Goal: Communication & Community: Ask a question

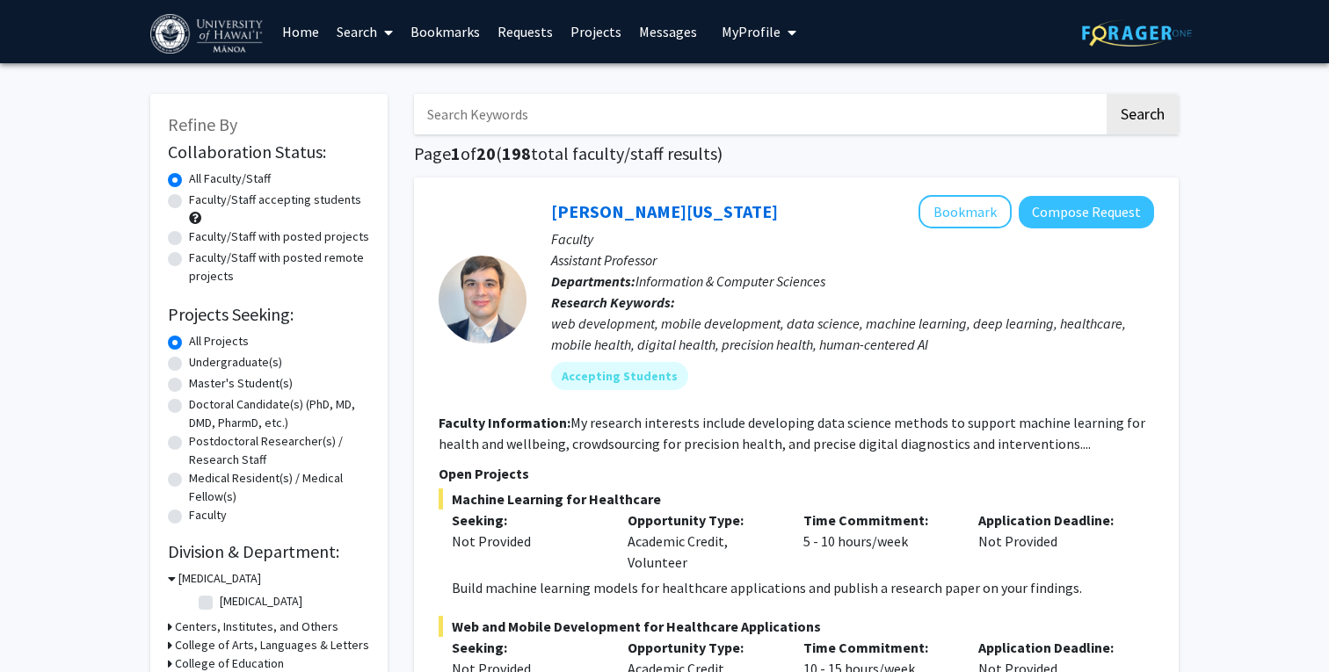
scroll to position [45, 0]
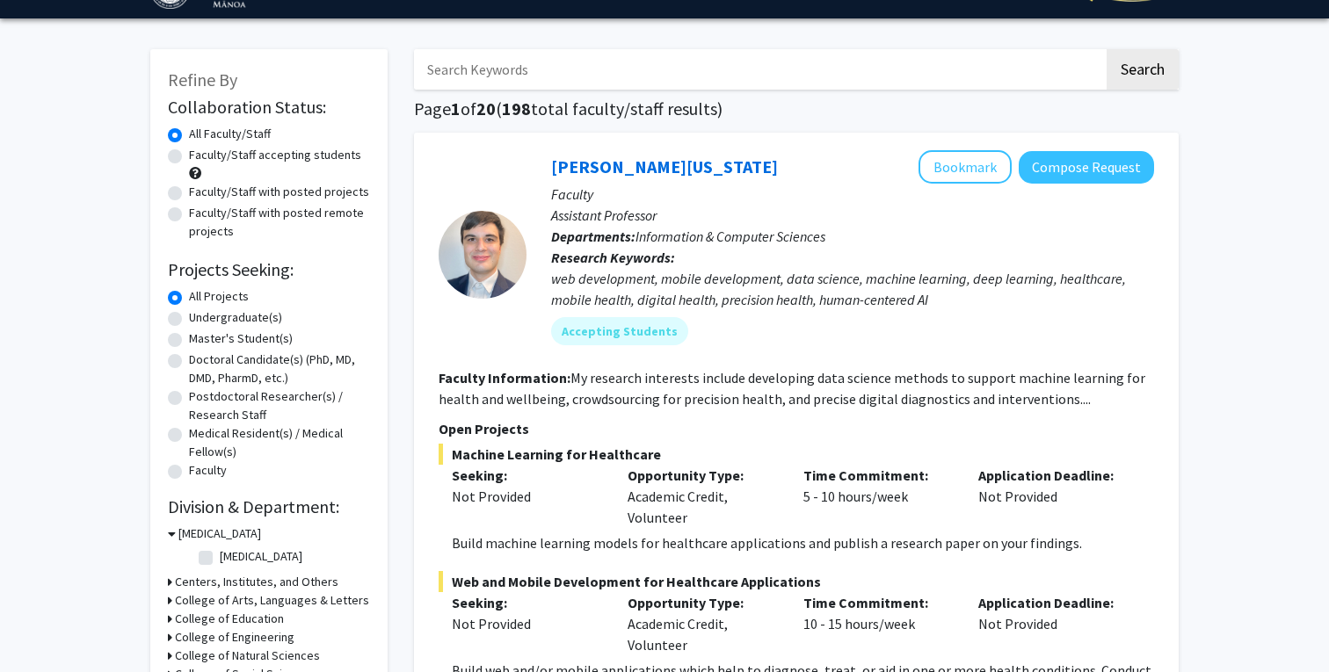
click at [204, 319] on label "Undergraduate(s)" at bounding box center [235, 318] width 93 height 18
click at [200, 319] on input "Undergraduate(s)" at bounding box center [194, 314] width 11 height 11
radio input "true"
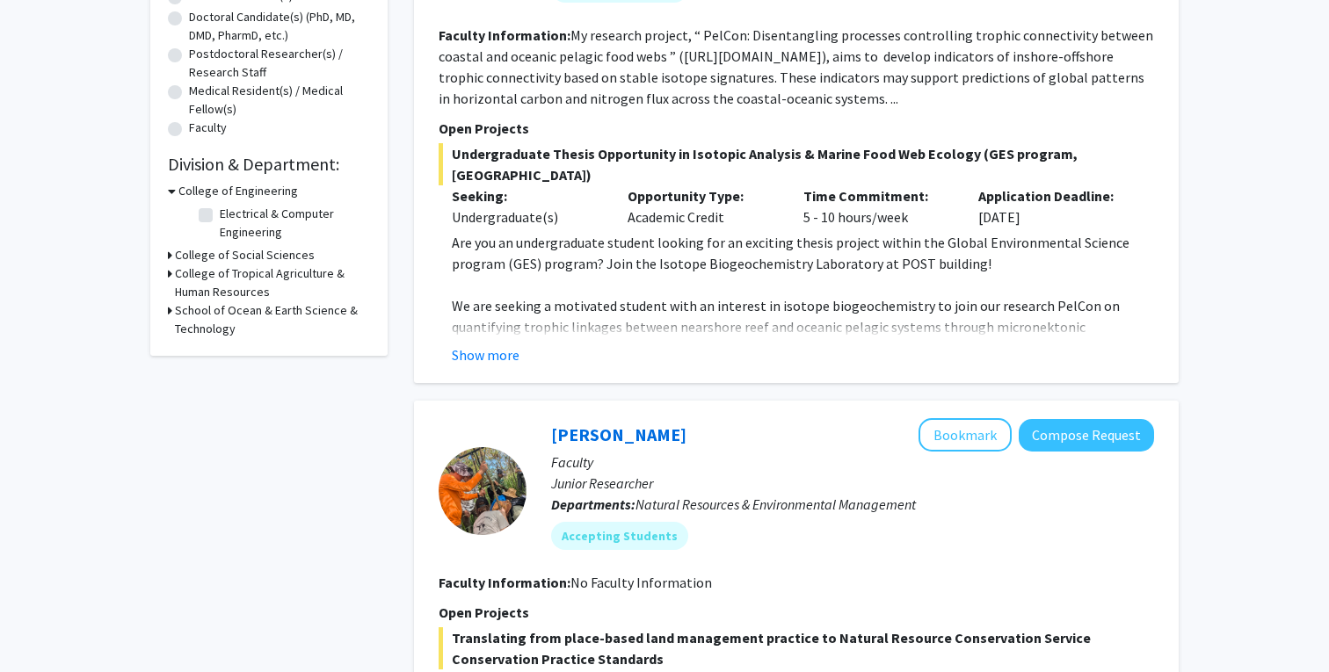
scroll to position [390, 0]
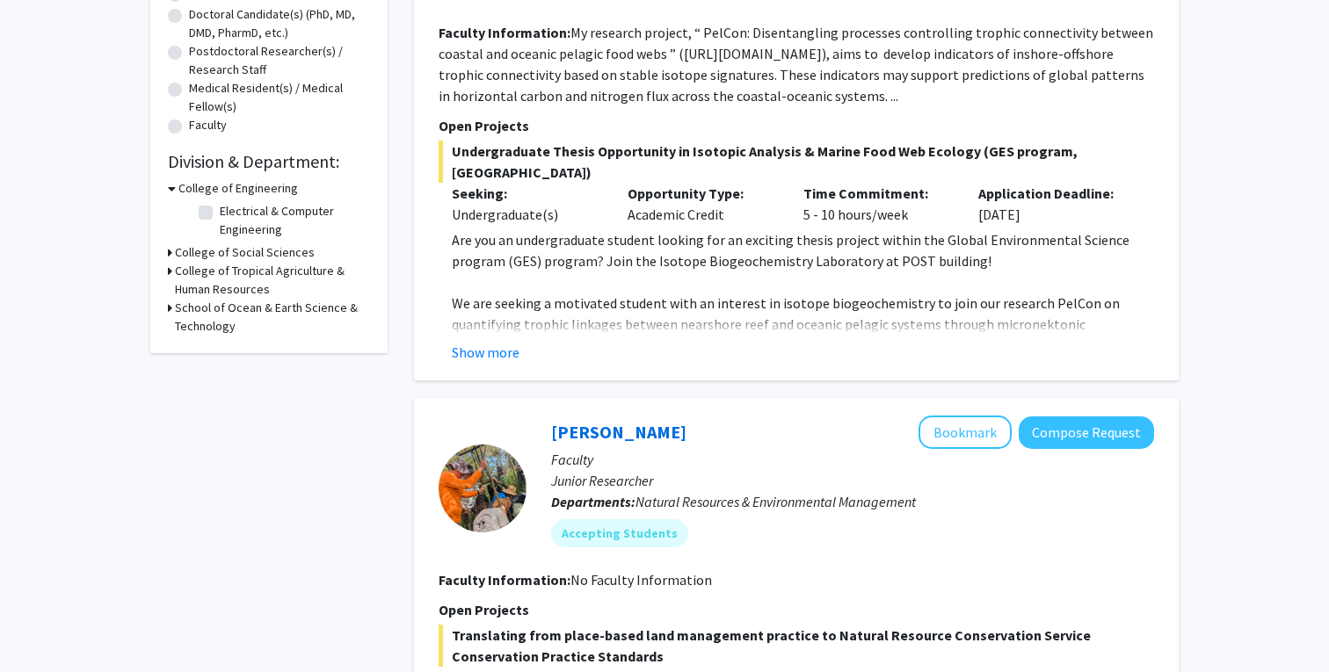
click at [195, 251] on h3 "College of Social Sciences" at bounding box center [245, 252] width 140 height 18
click at [193, 299] on h3 "College of Tropical Agriculture & Human Resources" at bounding box center [272, 310] width 195 height 37
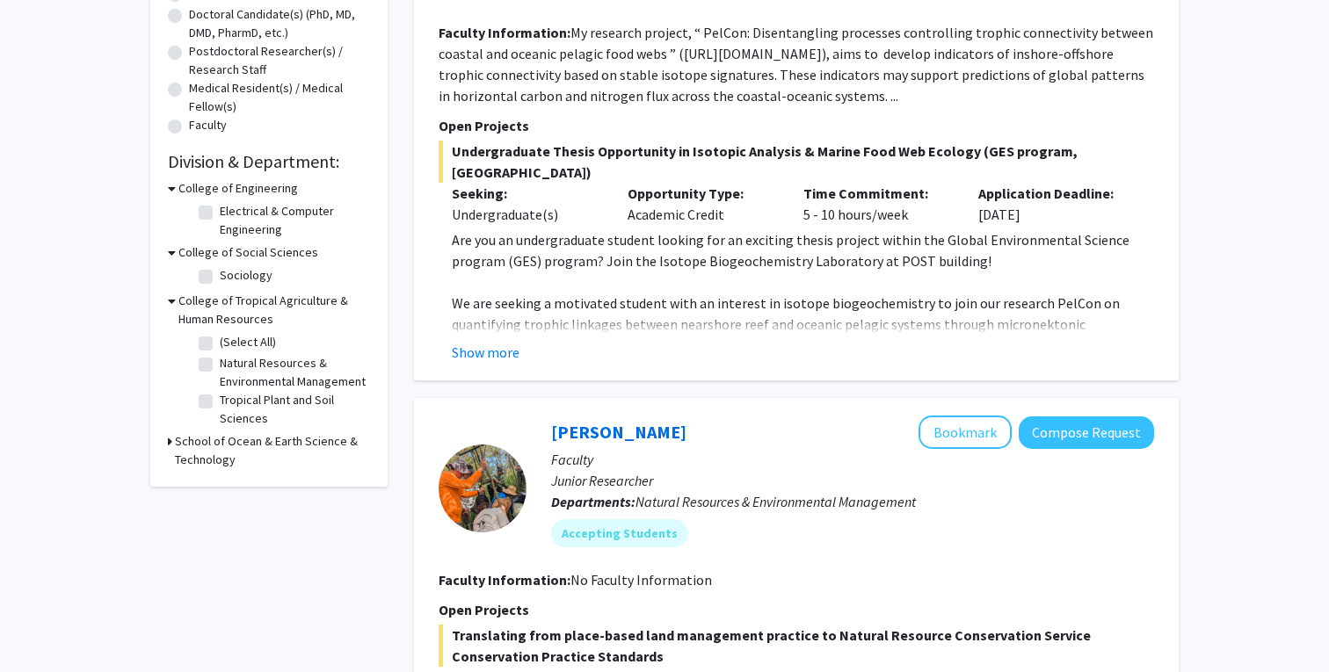
click at [220, 276] on label "Sociology" at bounding box center [246, 275] width 53 height 18
click at [220, 276] on input "Sociology" at bounding box center [225, 271] width 11 height 11
checkbox input "true"
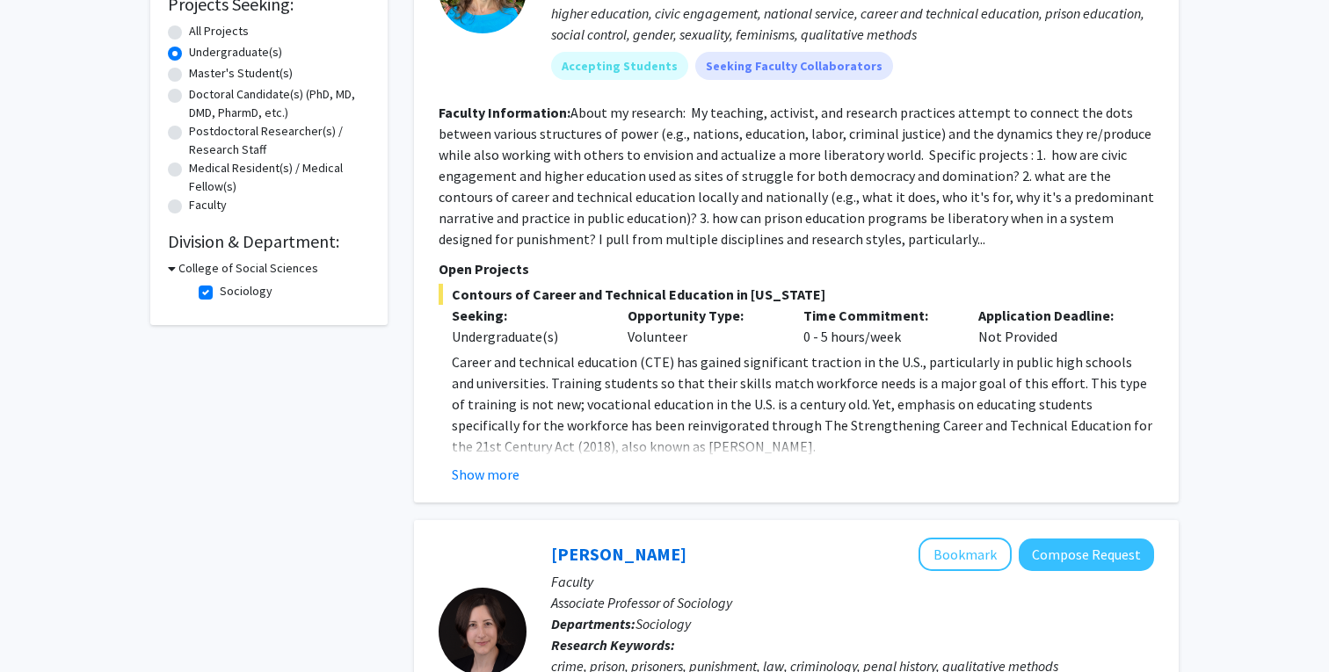
scroll to position [312, 0]
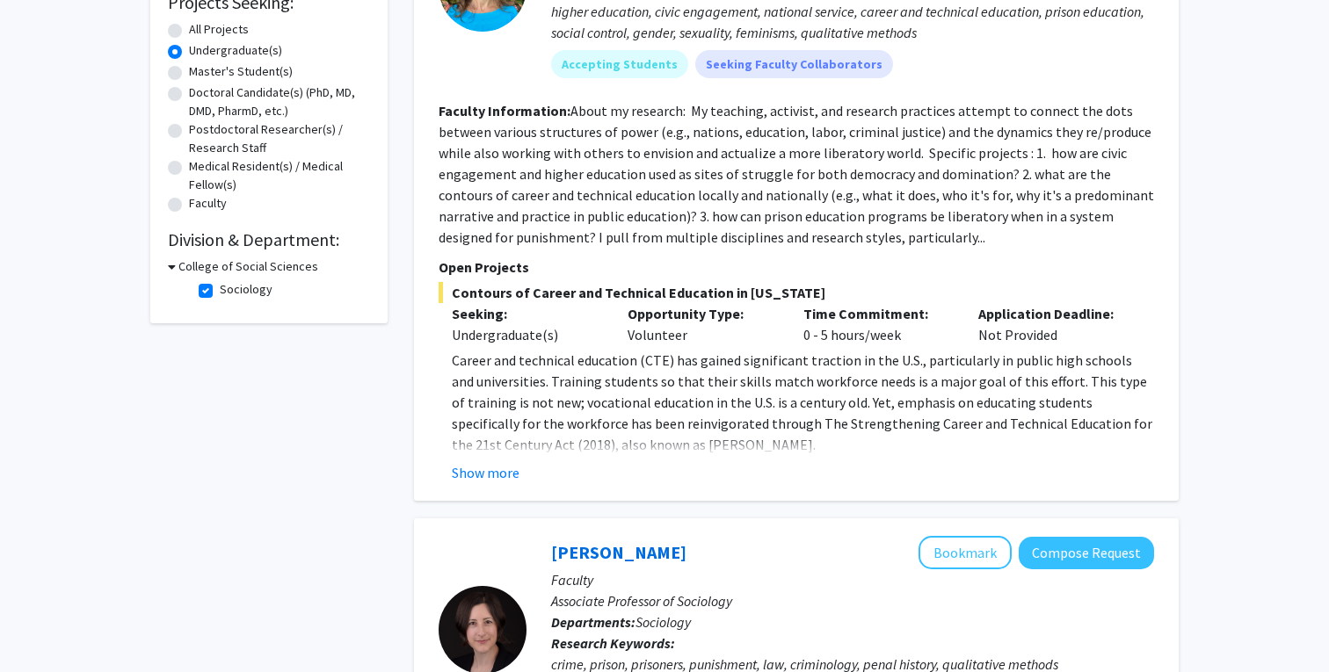
click at [195, 265] on h3 "College of Social Sciences" at bounding box center [248, 267] width 140 height 18
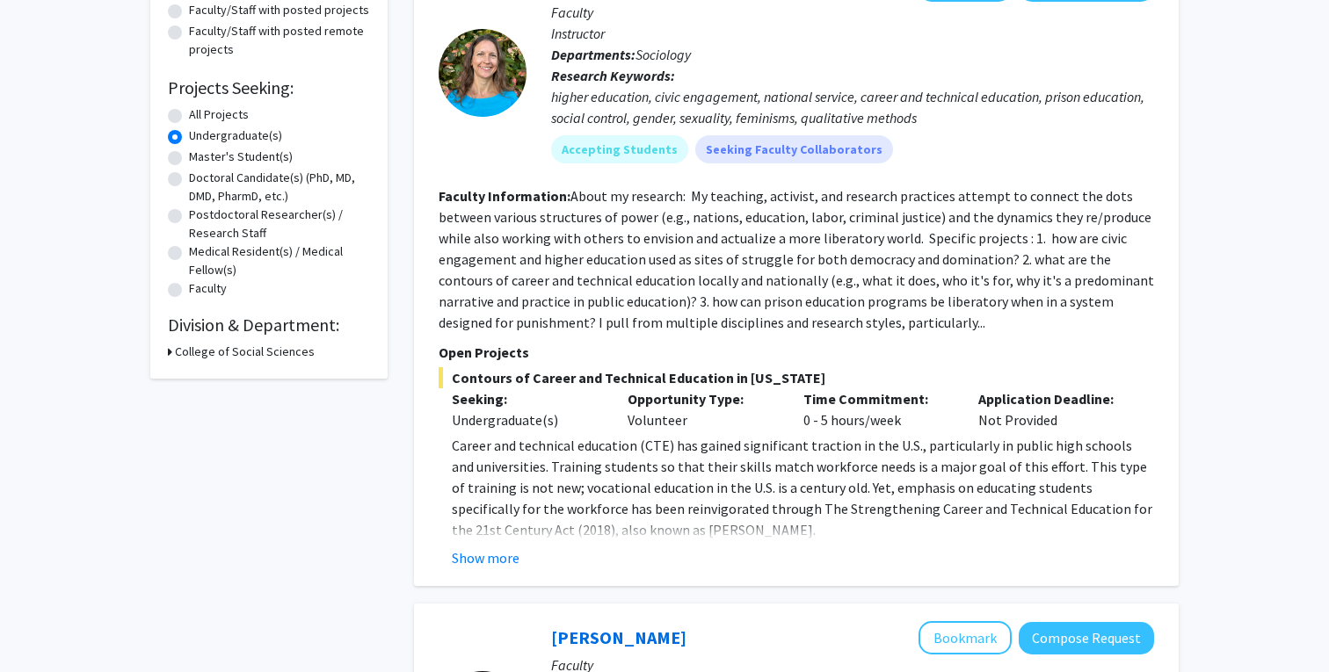
scroll to position [226, 0]
click at [482, 556] on button "Show more" at bounding box center [486, 559] width 68 height 21
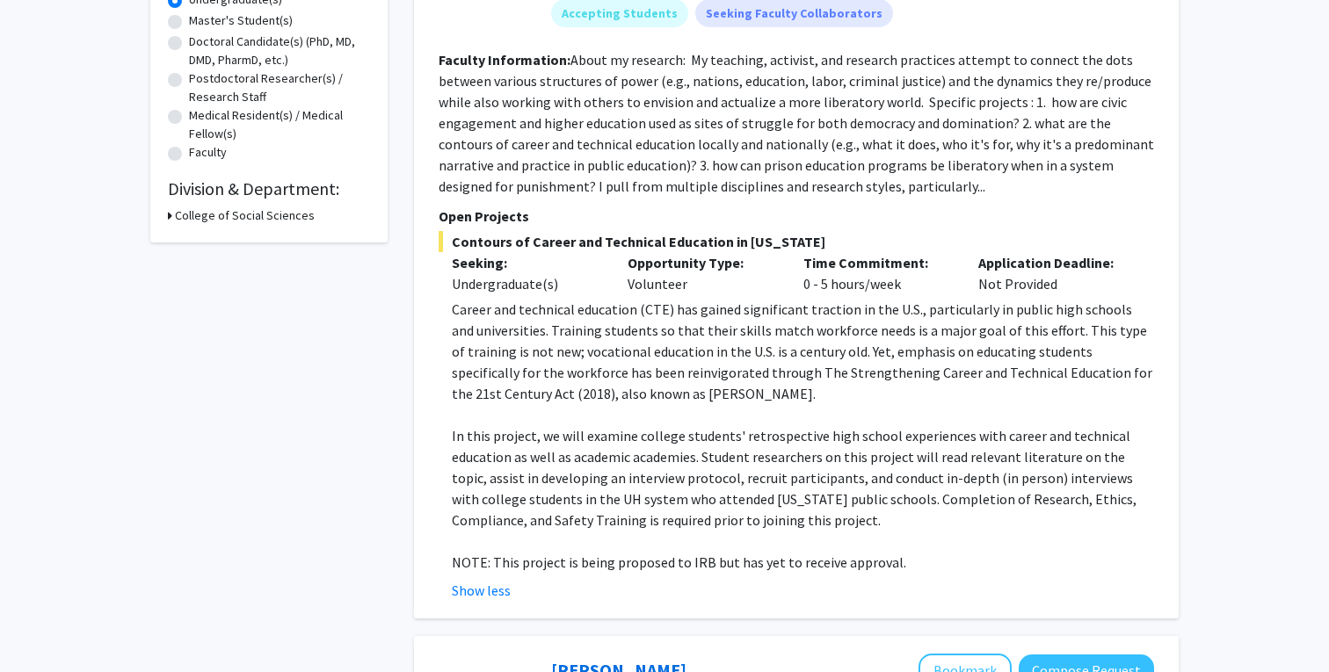
scroll to position [0, 0]
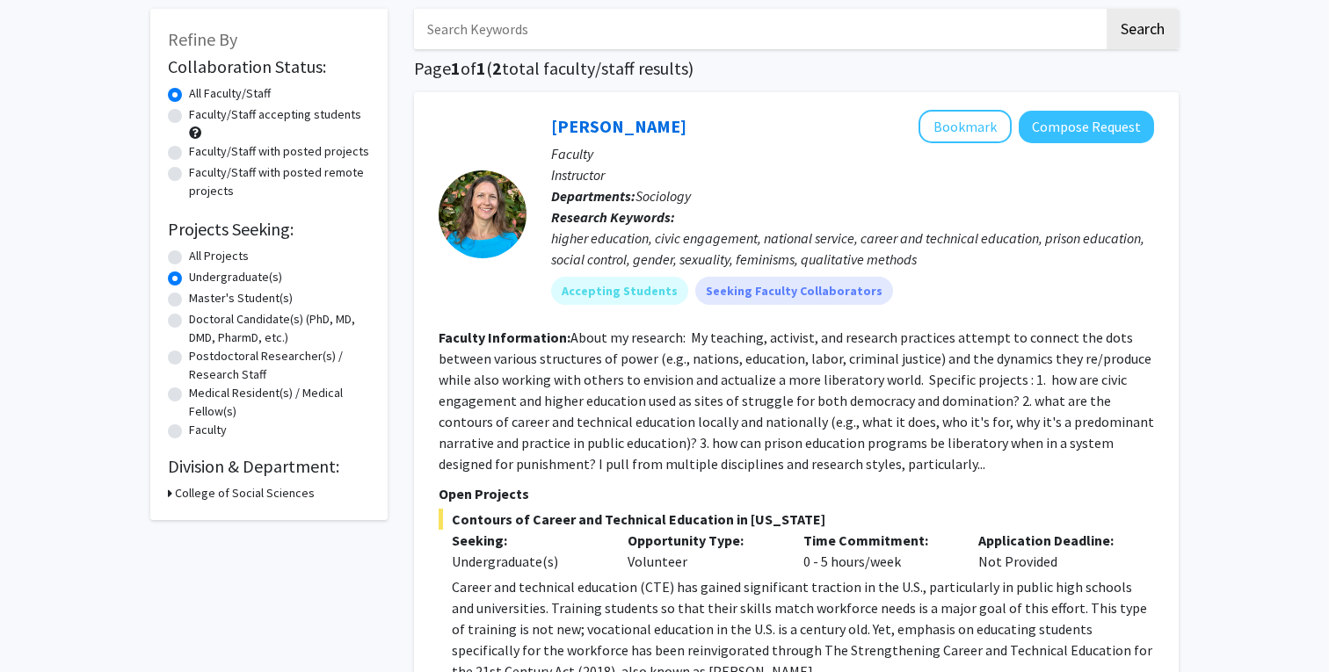
click at [198, 490] on h3 "College of Social Sciences" at bounding box center [245, 493] width 140 height 18
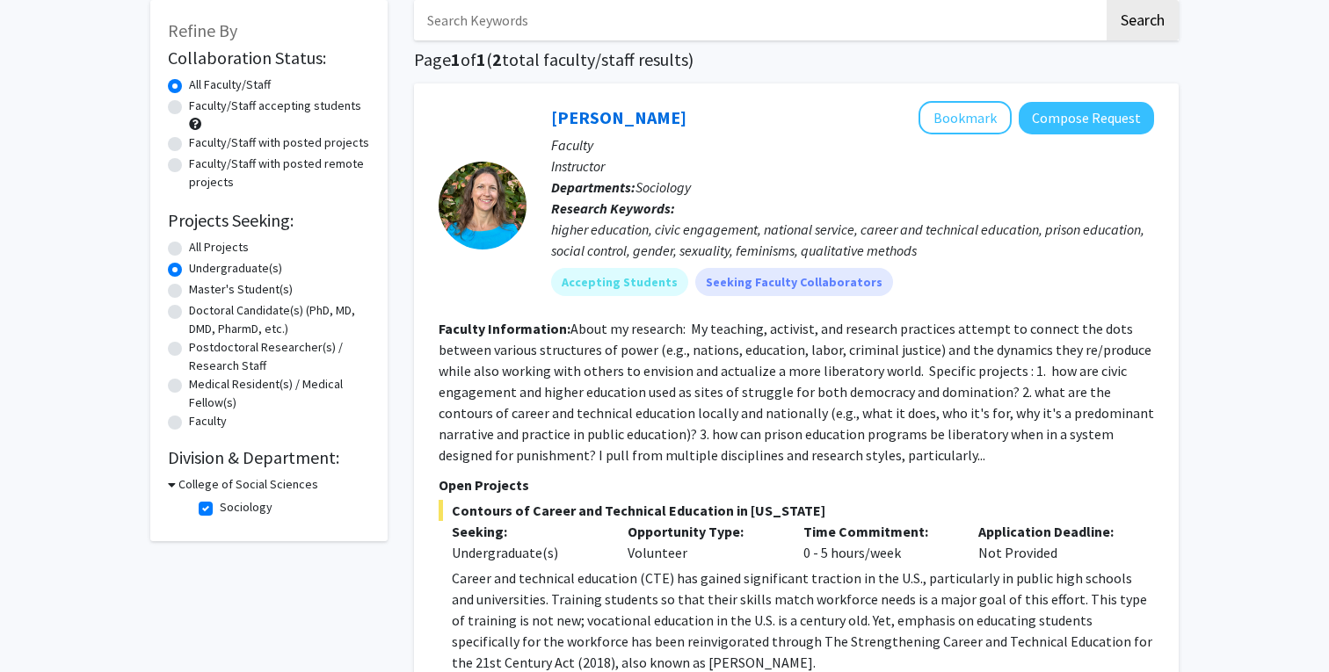
click at [220, 505] on label "Sociology" at bounding box center [246, 507] width 53 height 18
click at [220, 505] on input "Sociology" at bounding box center [225, 503] width 11 height 11
checkbox input "false"
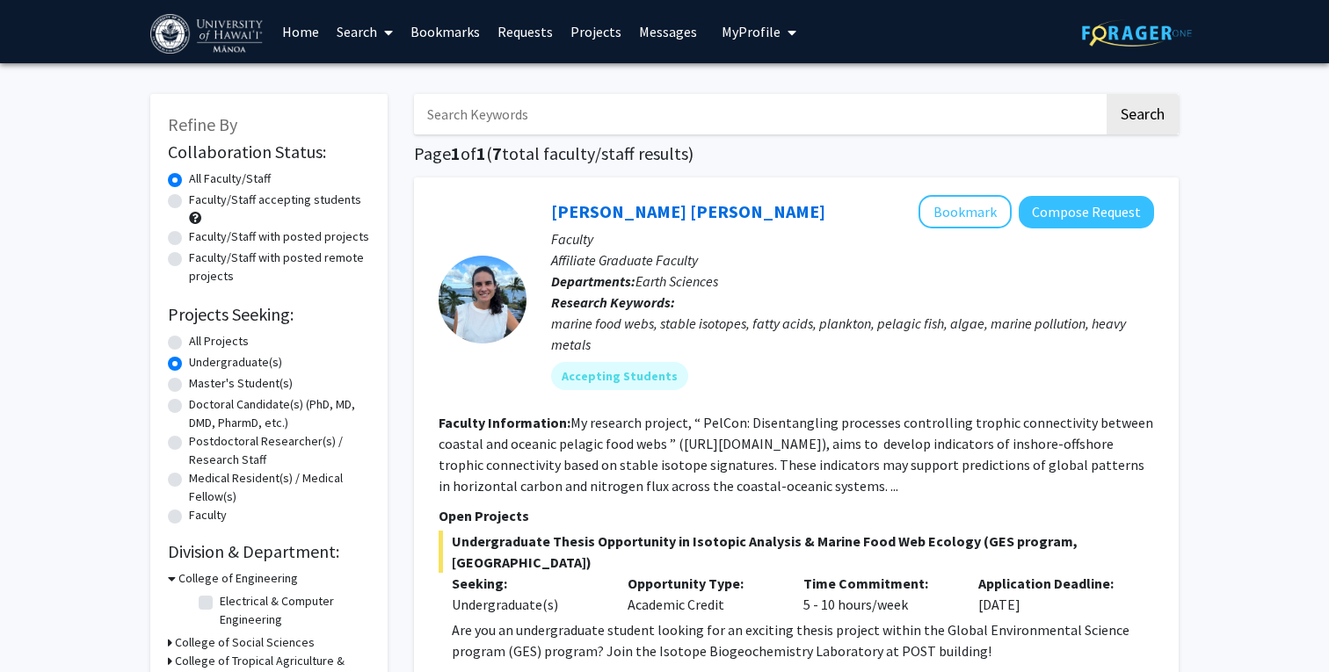
click at [199, 634] on h3 "College of Social Sciences" at bounding box center [245, 643] width 140 height 18
click at [192, 634] on div "College of Social Sciences Sociology Sociology" at bounding box center [269, 658] width 202 height 48
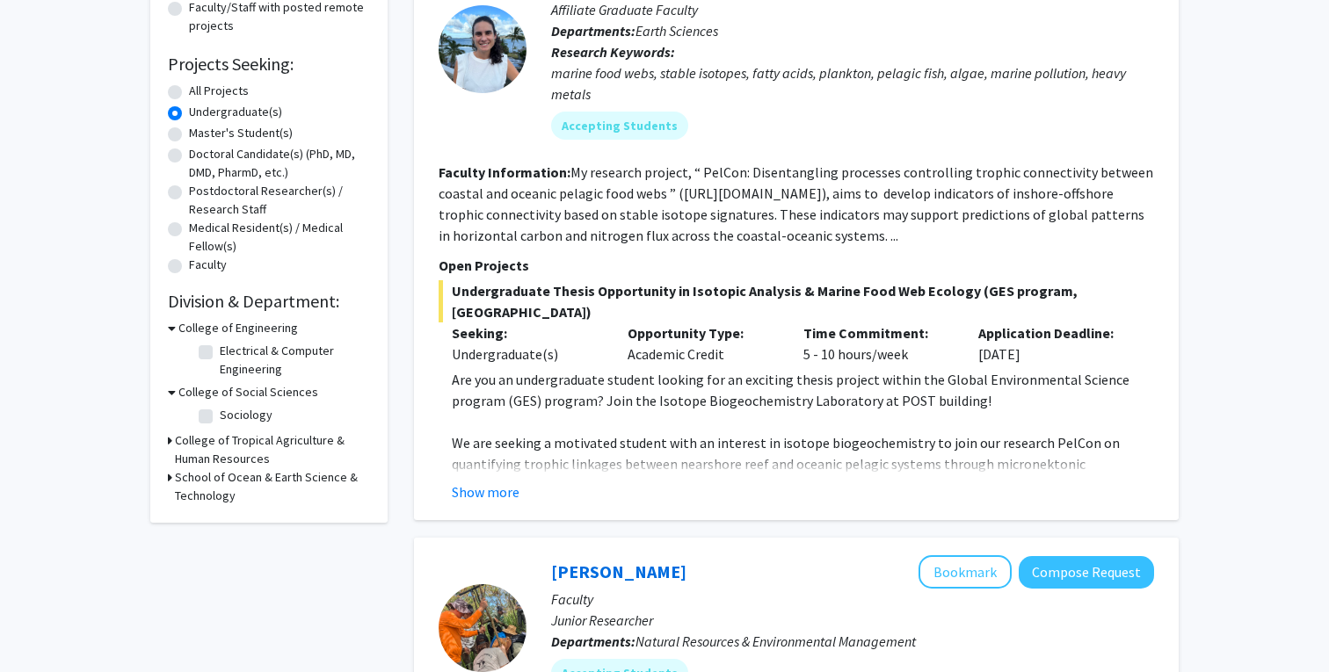
click at [178, 441] on h3 "College of Tropical Agriculture & Human Resources" at bounding box center [272, 450] width 195 height 37
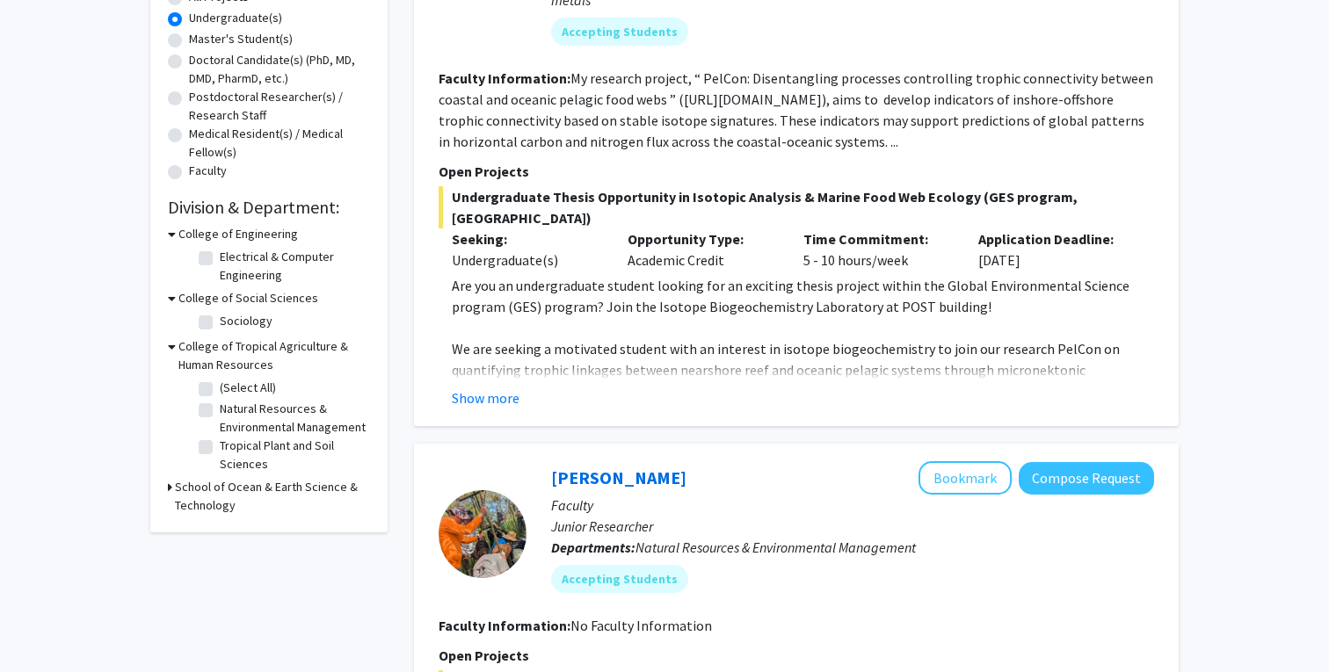
scroll to position [346, 0]
click at [186, 473] on div "College of Tropical Agriculture & Human Resources (Select All) (Select All) Nat…" at bounding box center [269, 406] width 202 height 141
click at [184, 483] on h3 "School of Ocean & Earth Science & Technology" at bounding box center [272, 494] width 195 height 37
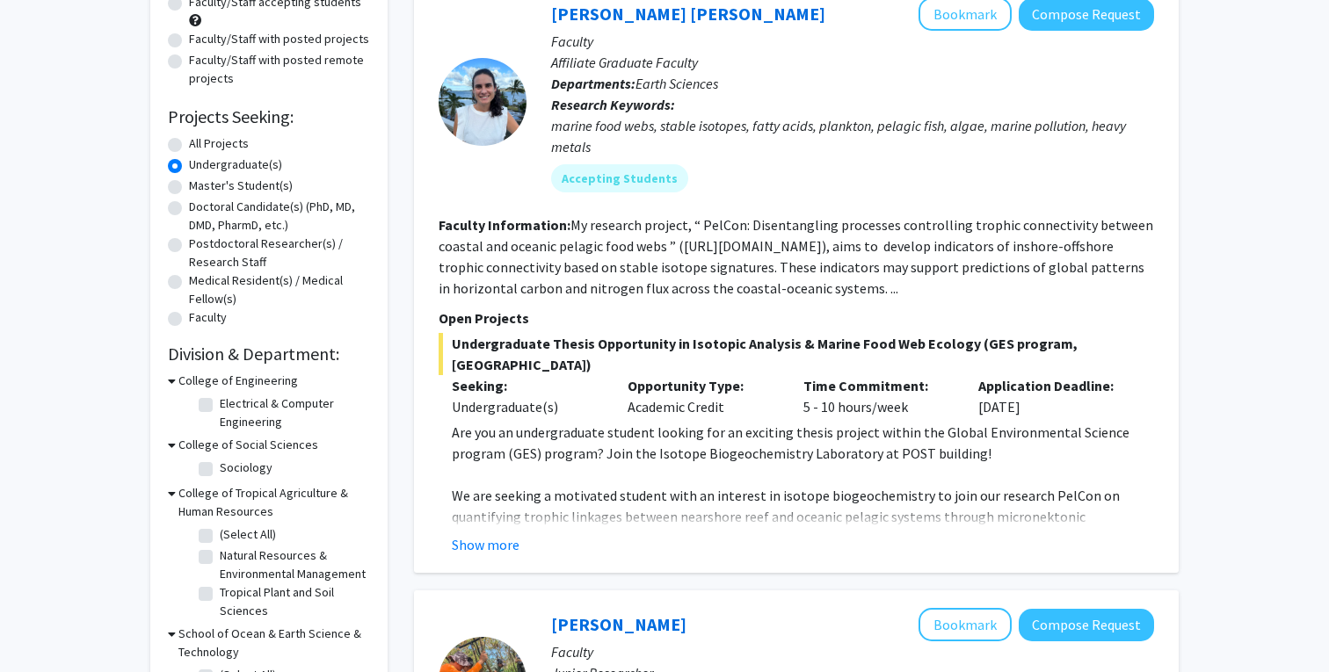
scroll to position [191, 0]
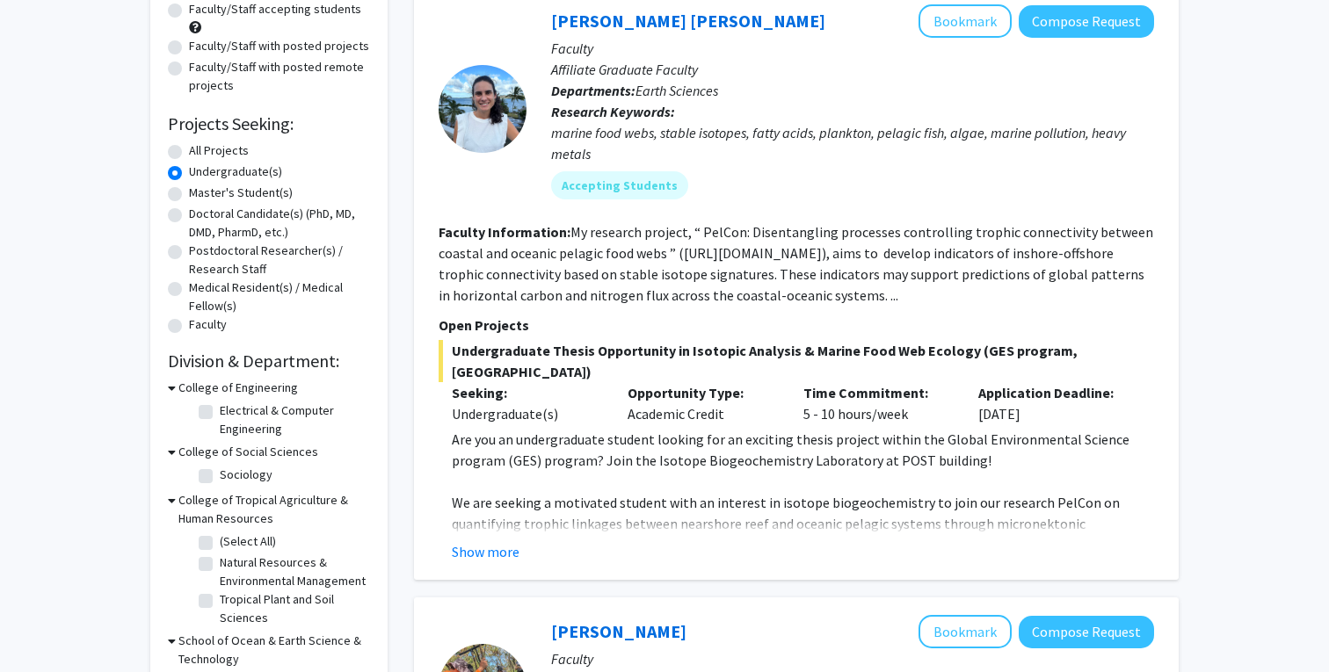
click at [211, 157] on label "All Projects" at bounding box center [219, 151] width 60 height 18
click at [200, 153] on input "All Projects" at bounding box center [194, 147] width 11 height 11
radio input "true"
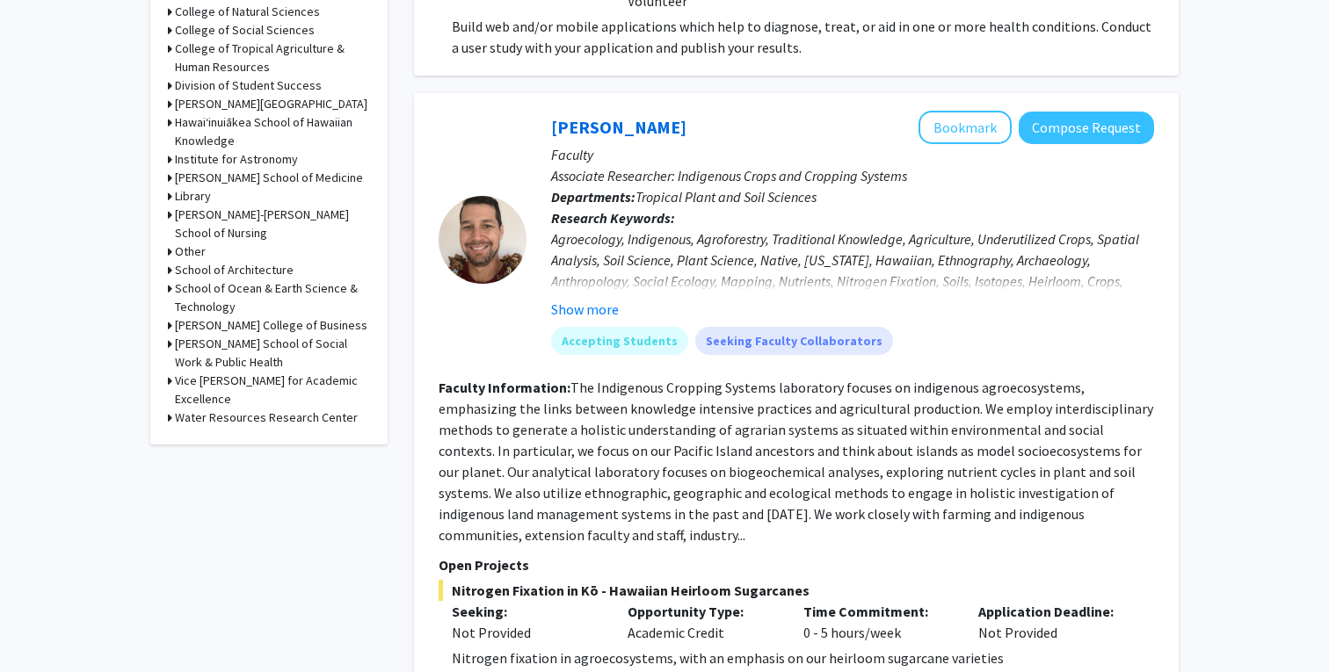
scroll to position [664, 0]
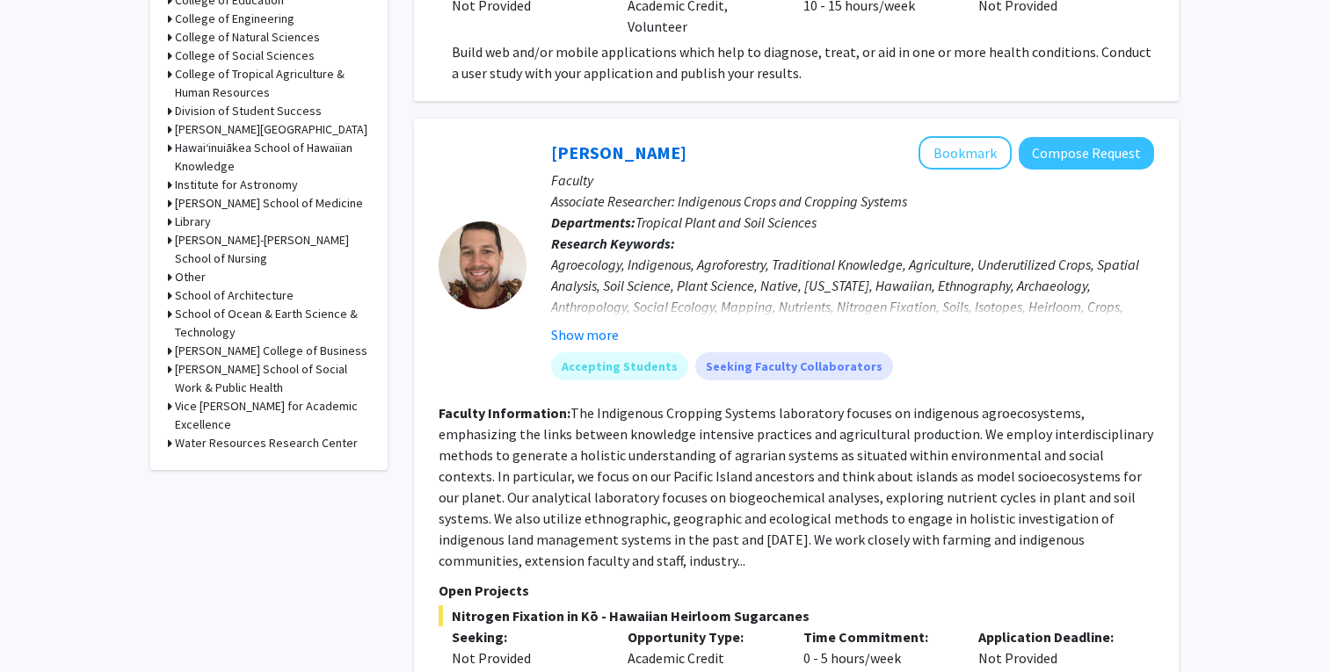
click at [242, 229] on div "Library" at bounding box center [269, 222] width 202 height 18
click at [229, 211] on h3 "[PERSON_NAME] School of Medicine" at bounding box center [269, 203] width 188 height 18
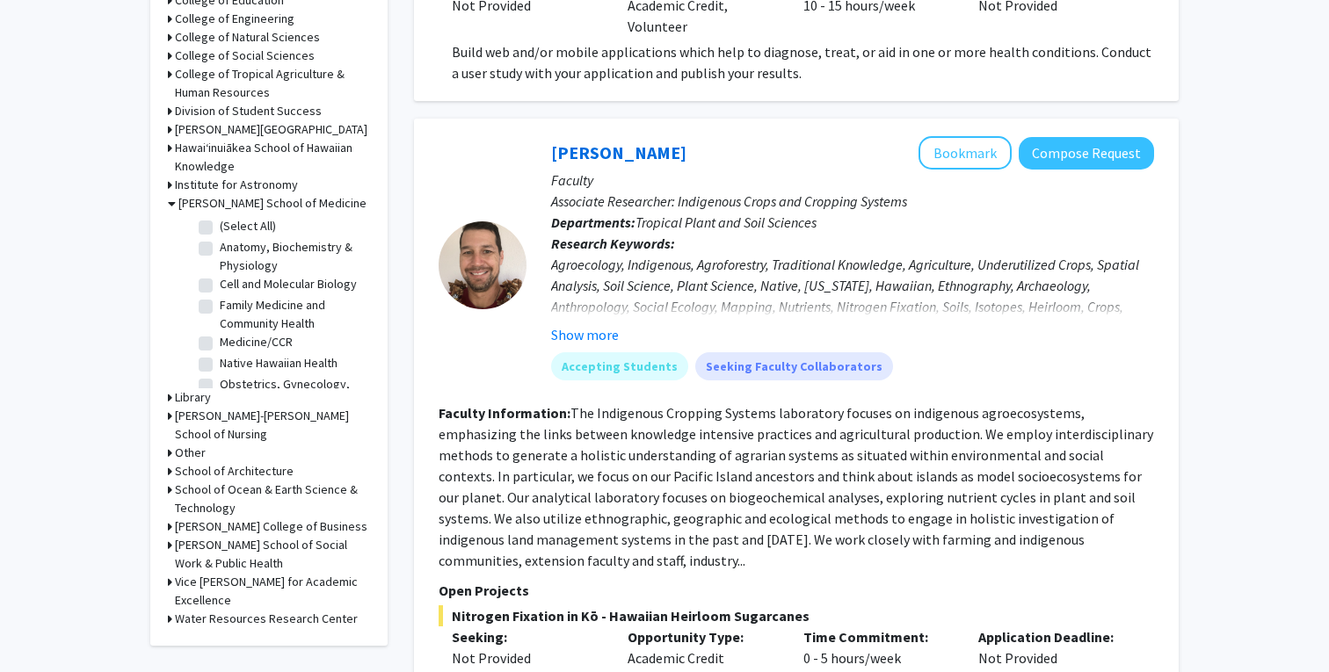
click at [239, 229] on label "(Select All)" at bounding box center [248, 226] width 56 height 18
click at [231, 229] on input "(Select All)" at bounding box center [225, 222] width 11 height 11
checkbox input "true"
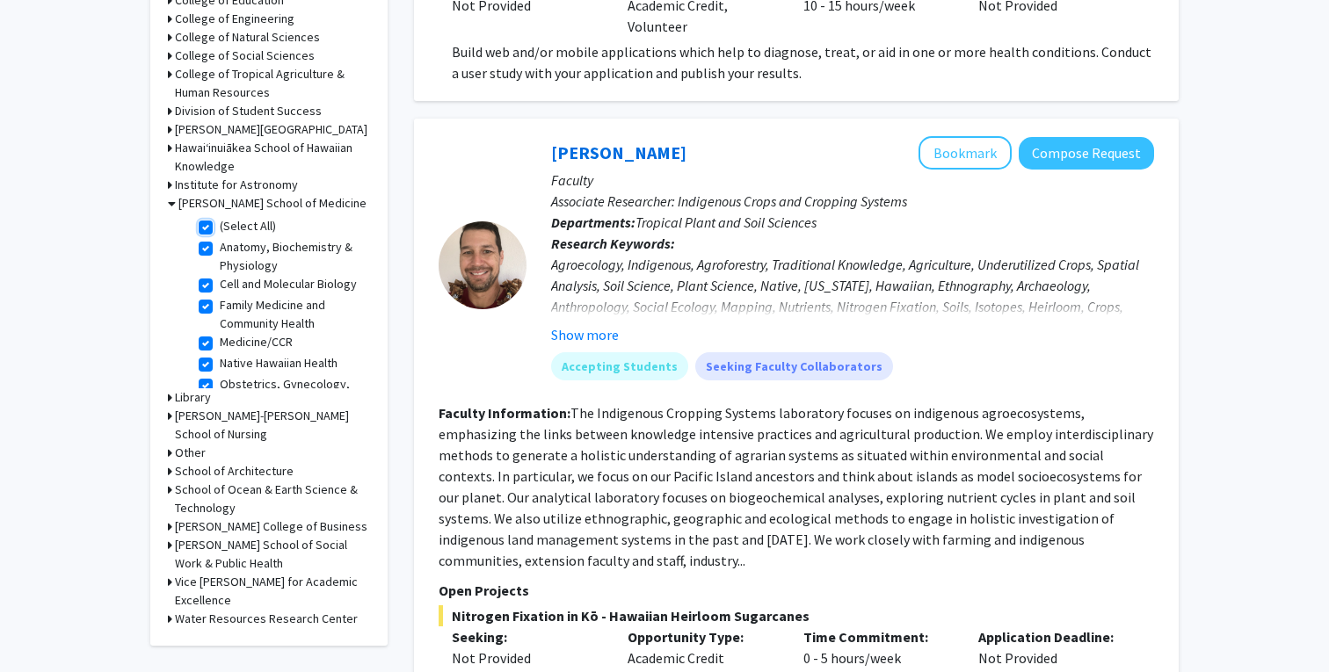
checkbox input "true"
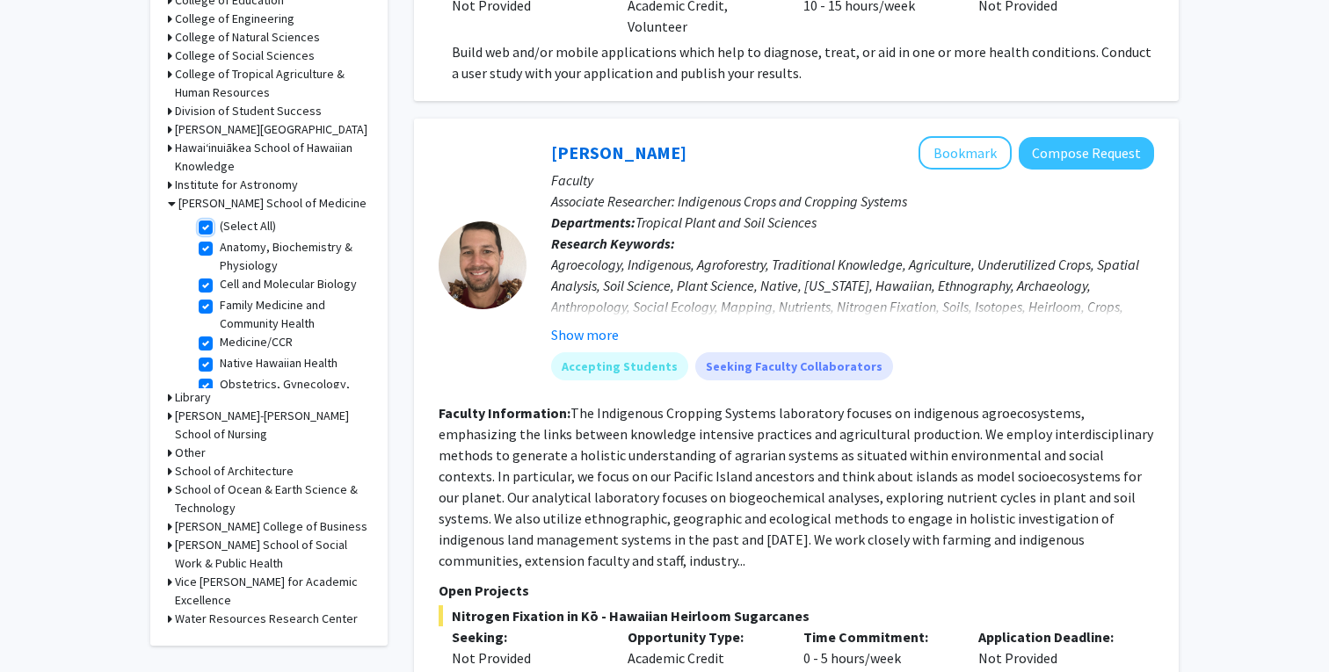
checkbox input "true"
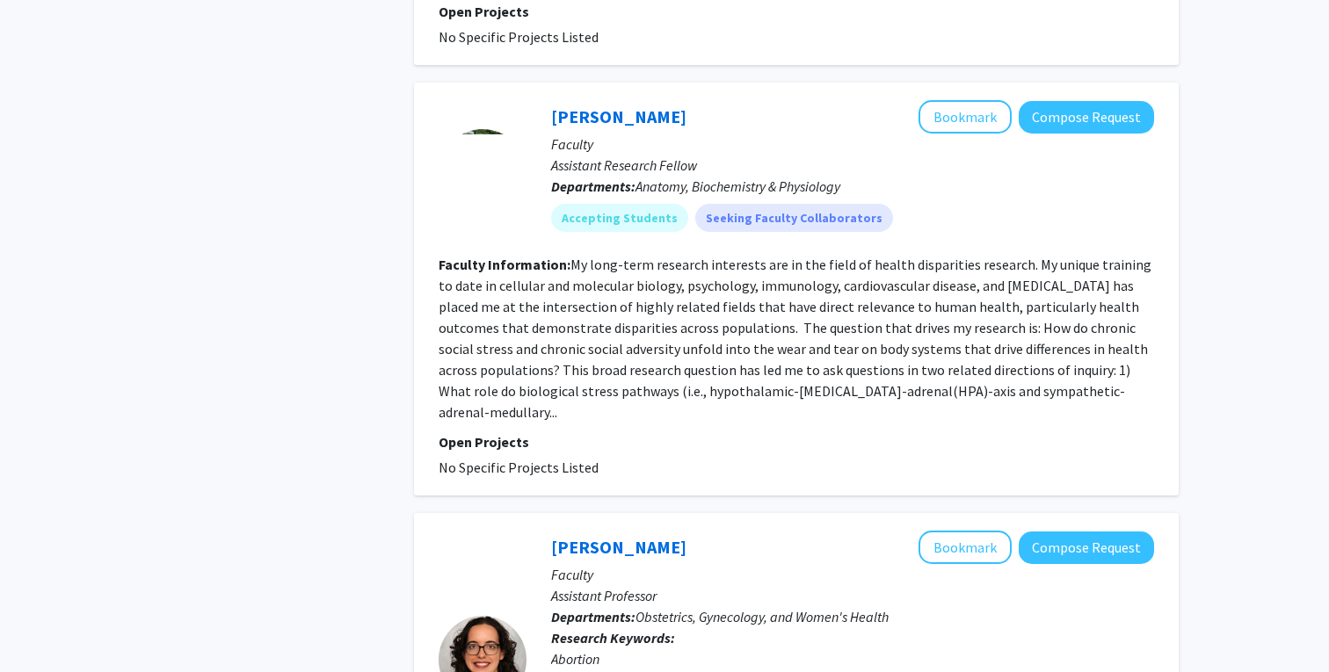
scroll to position [3622, 0]
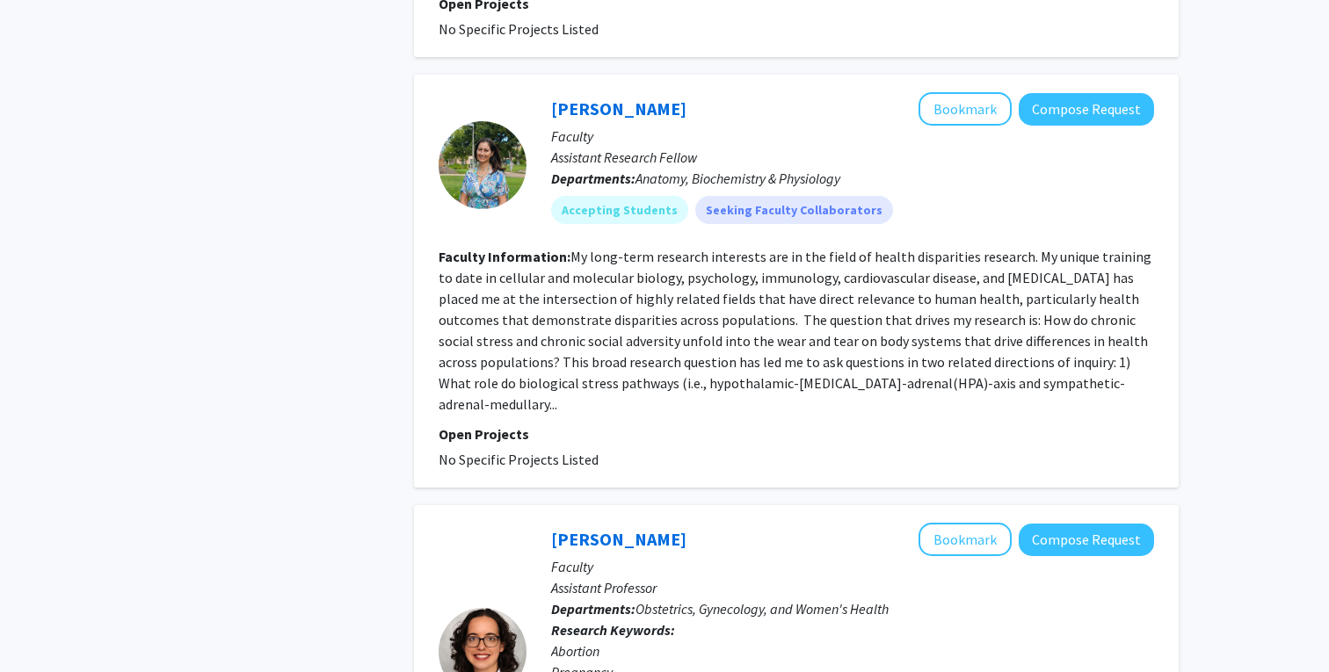
click at [586, 379] on fg-search-faculty "[PERSON_NAME] Bookmark Compose Request Faculty Assistant Research Fellow Depart…" at bounding box center [797, 281] width 716 height 378
click at [1071, 90] on div at bounding box center [1185, 79] width 246 height 141
click at [1067, 93] on button "Compose Request" at bounding box center [1086, 109] width 135 height 33
